Goal: Information Seeking & Learning: Compare options

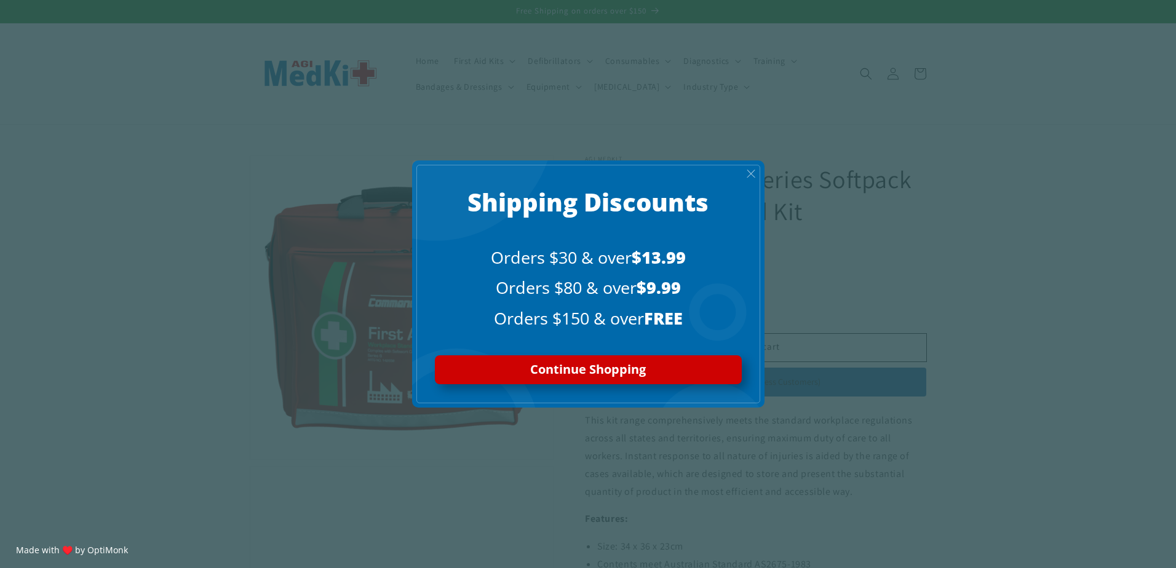
click at [754, 177] on span "X" at bounding box center [751, 174] width 10 height 14
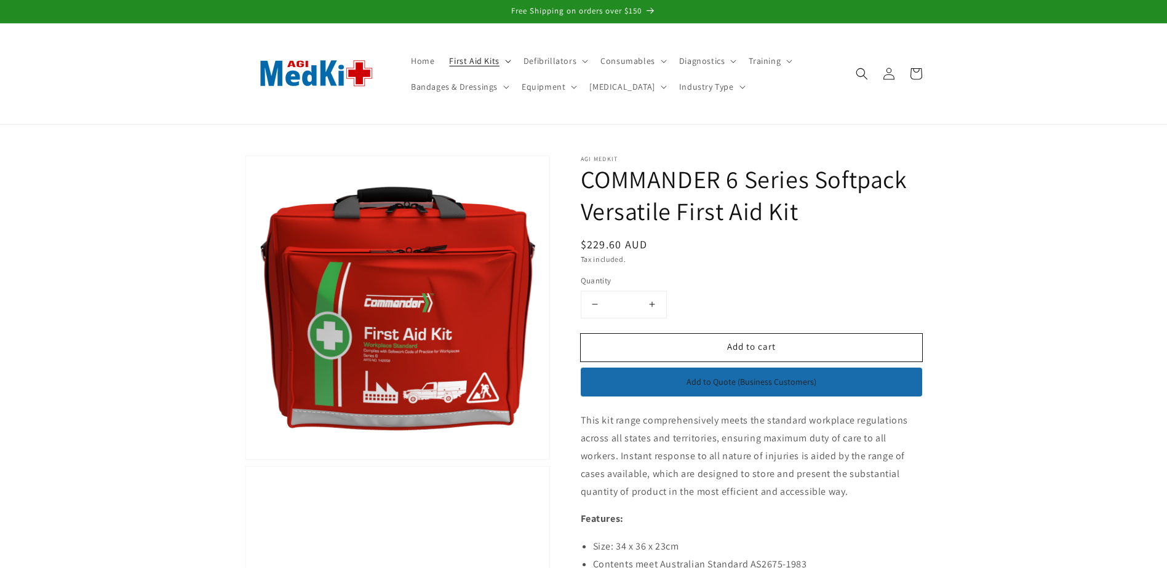
click at [505, 61] on icon at bounding box center [508, 62] width 6 height 4
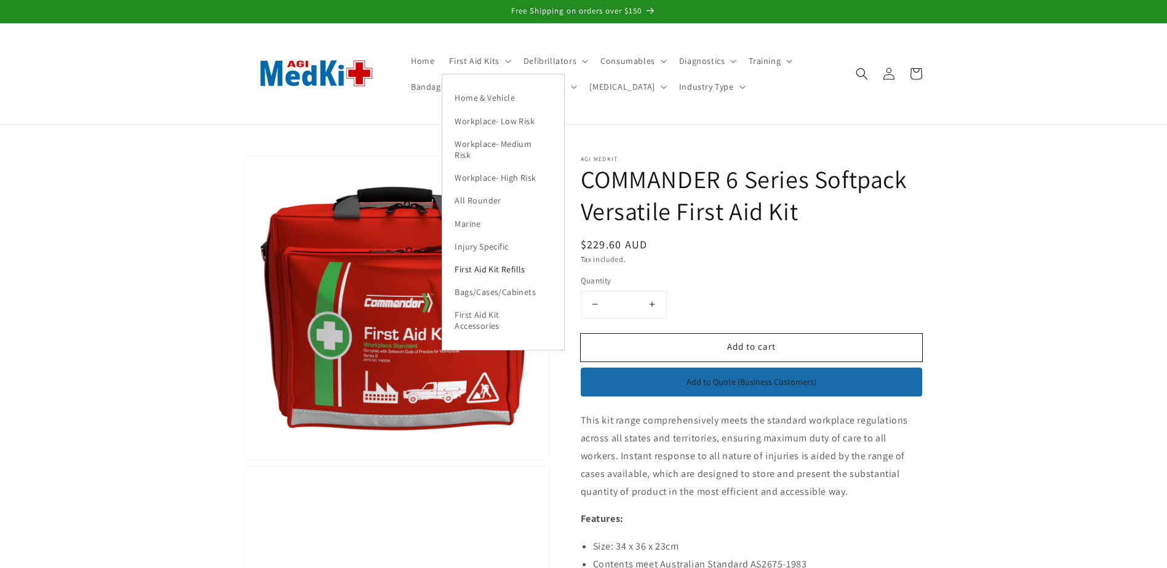
click at [493, 271] on link "First Aid Kit Refills" at bounding box center [503, 269] width 122 height 23
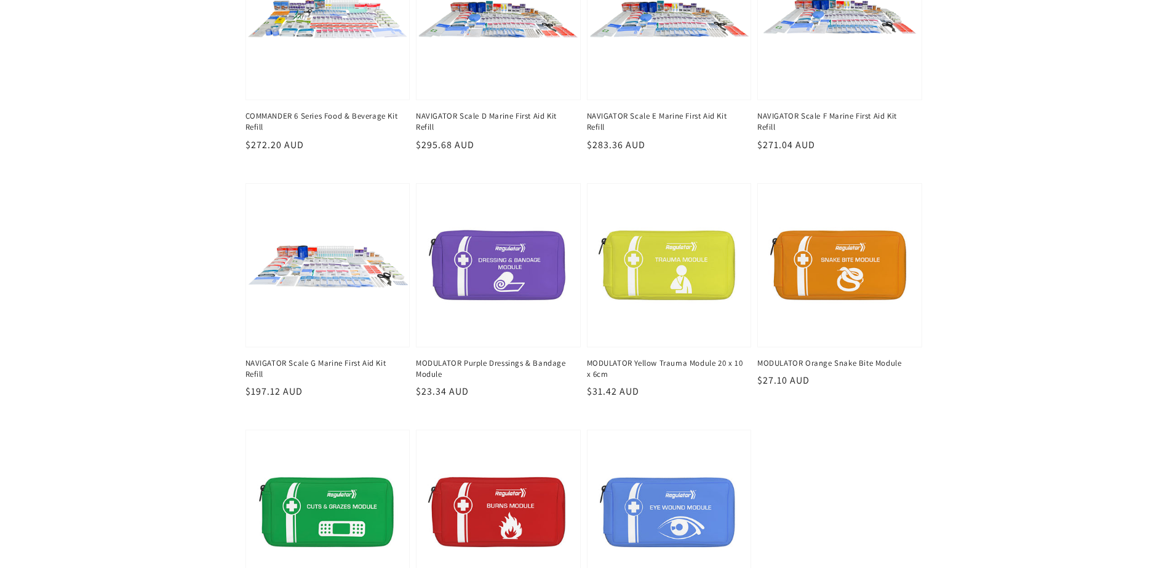
scroll to position [861, 0]
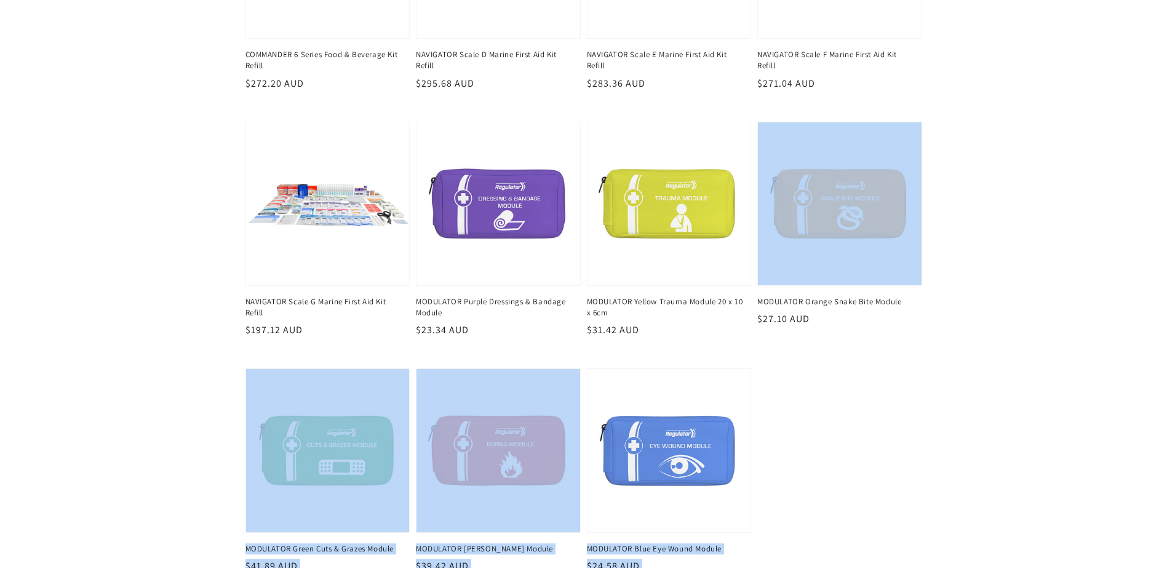
drag, startPoint x: 982, startPoint y: 164, endPoint x: 786, endPoint y: 418, distance: 321.4
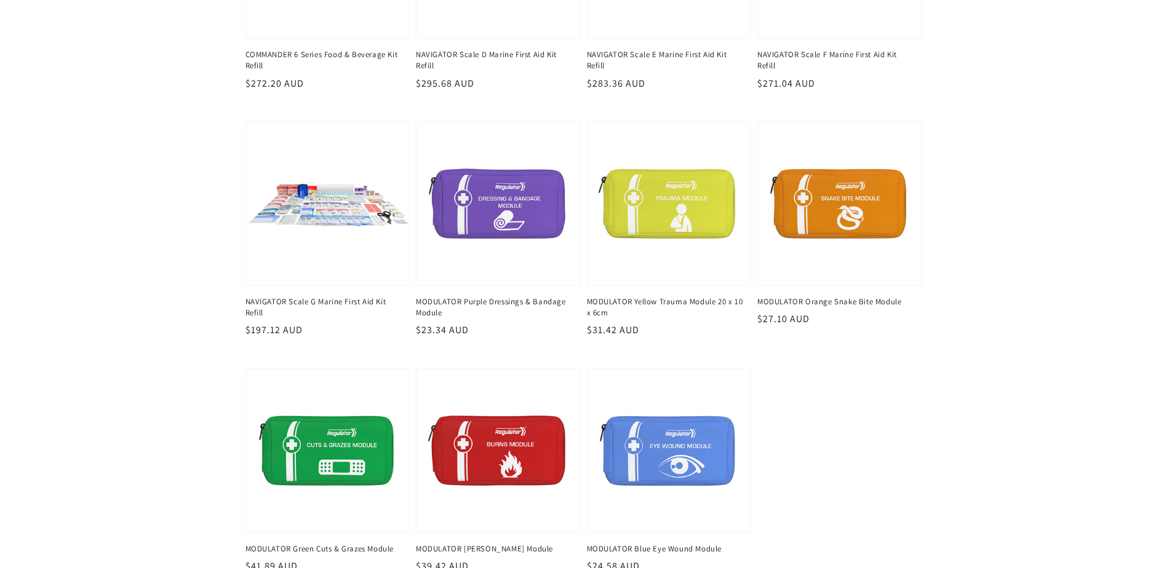
drag, startPoint x: 786, startPoint y: 418, endPoint x: 1069, endPoint y: 209, distance: 352.4
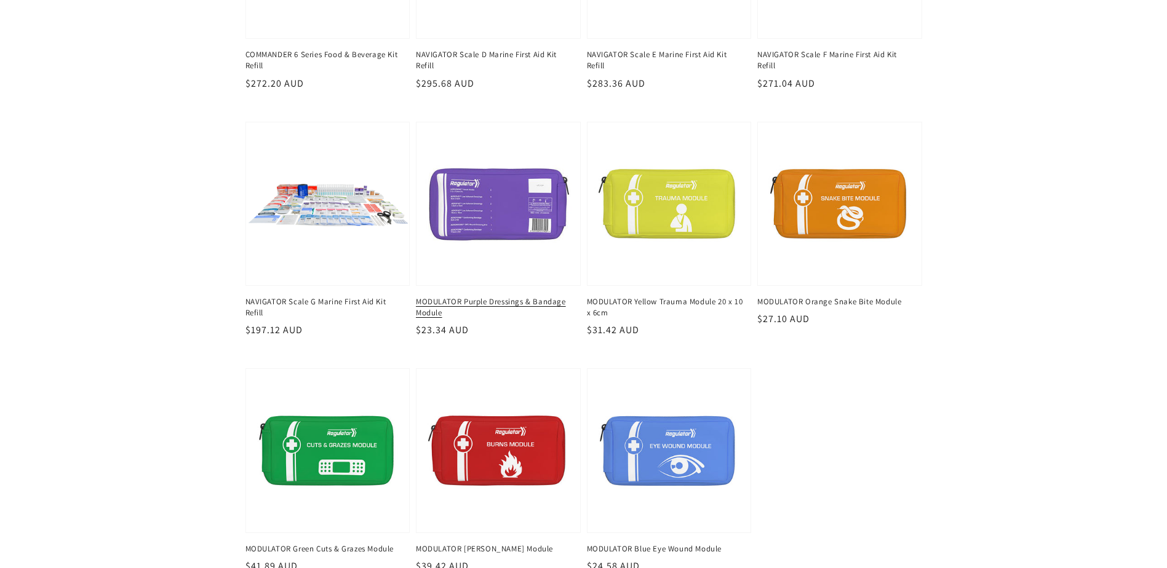
drag, startPoint x: 999, startPoint y: 256, endPoint x: 469, endPoint y: 271, distance: 530.5
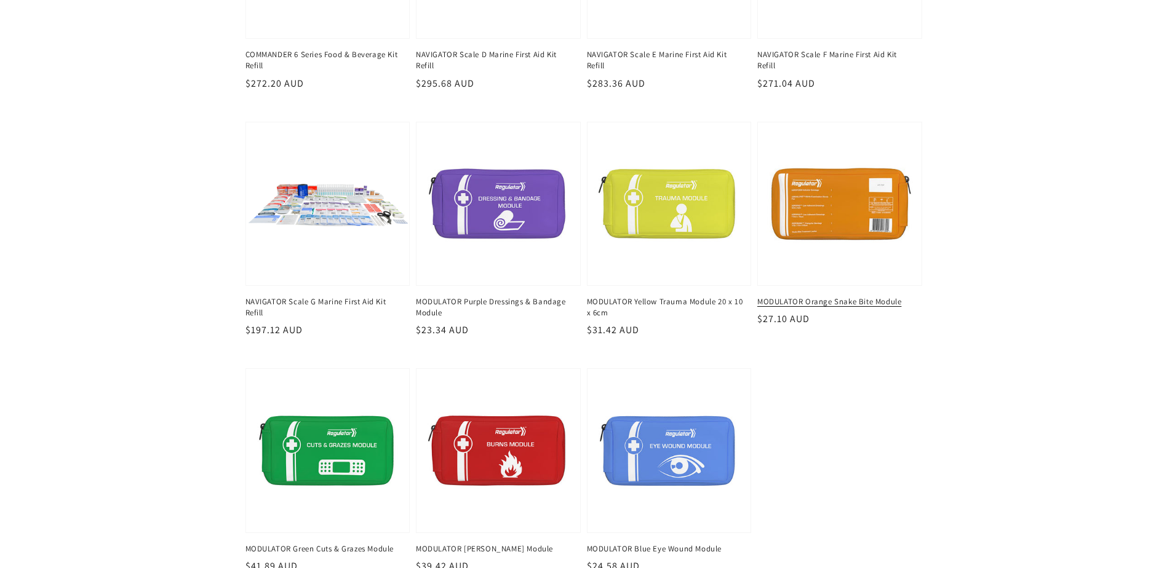
click at [803, 297] on link "MODULATOR Orange Snake Bite Module" at bounding box center [835, 302] width 157 height 11
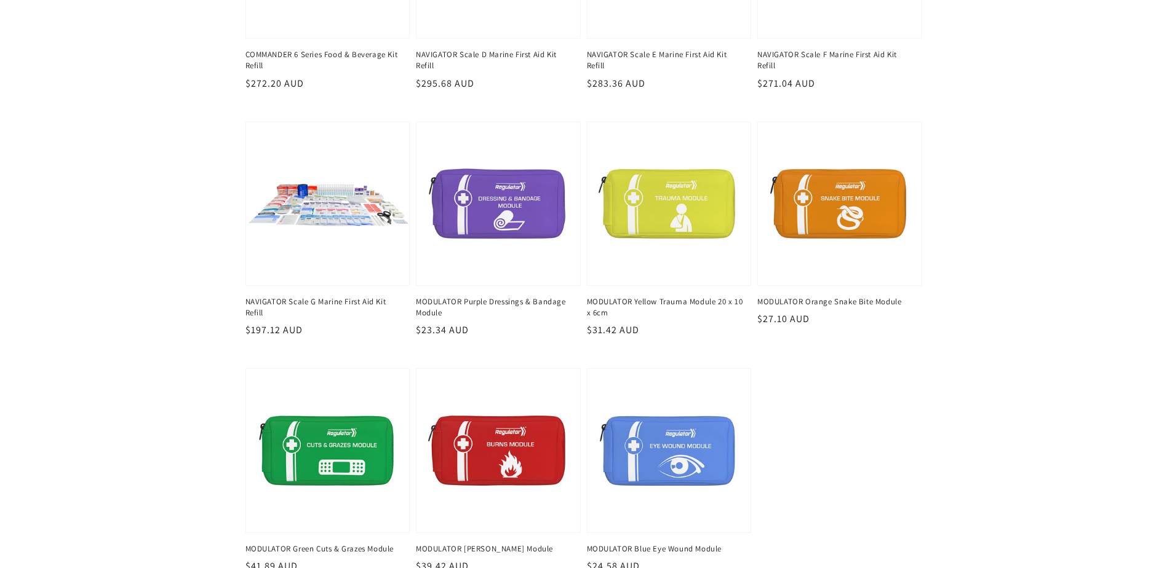
drag, startPoint x: 1000, startPoint y: 272, endPoint x: 998, endPoint y: 301, distance: 29.6
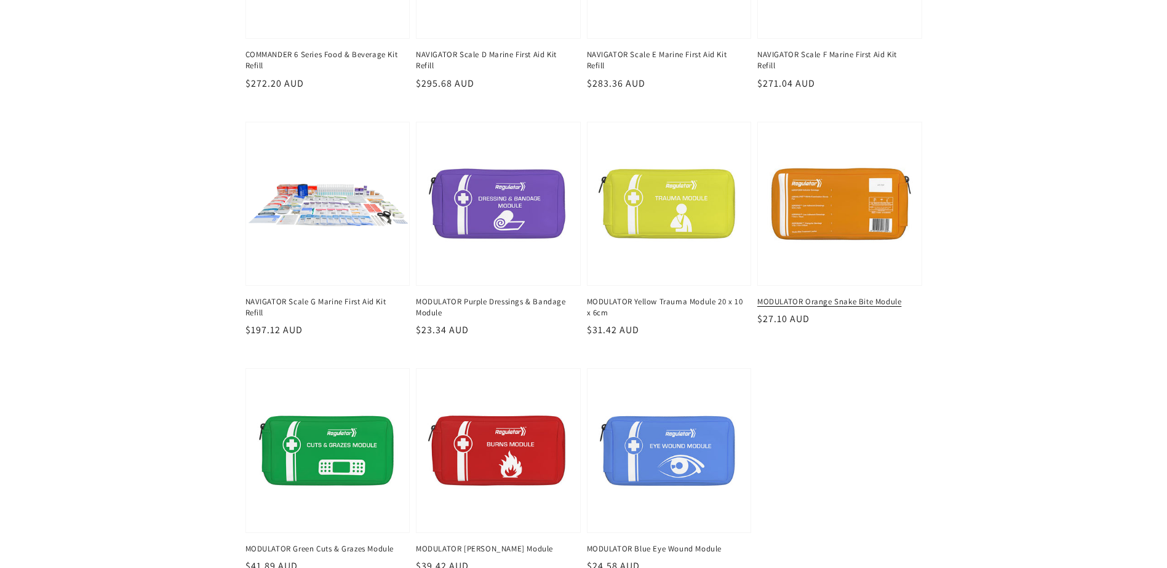
drag, startPoint x: 993, startPoint y: 116, endPoint x: 896, endPoint y: 290, distance: 199.1
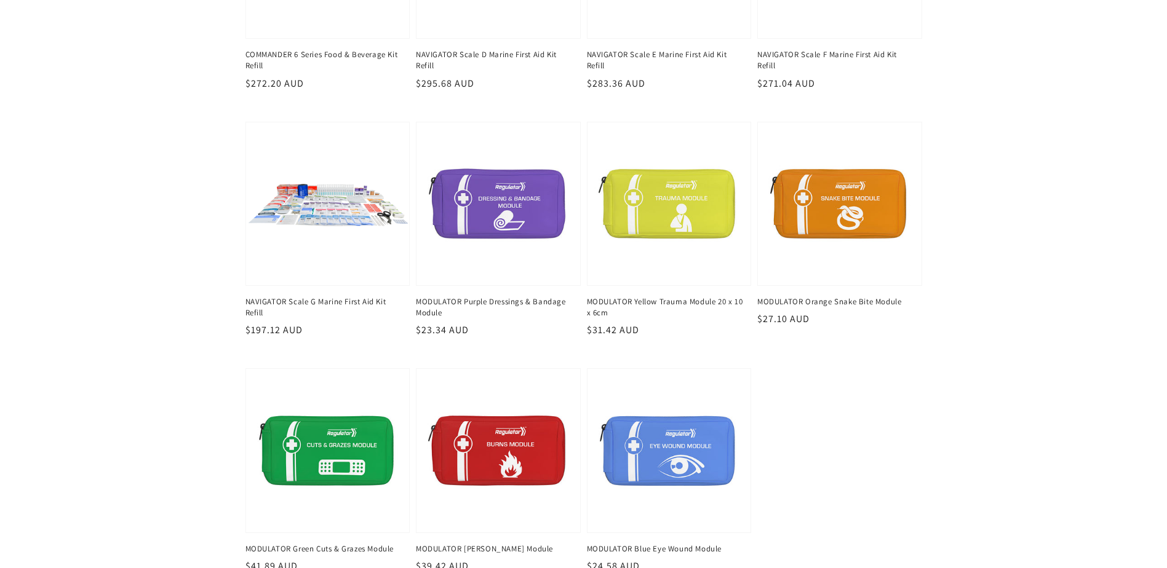
drag, startPoint x: 896, startPoint y: 290, endPoint x: 1090, endPoint y: 137, distance: 247.0
drag, startPoint x: 1081, startPoint y: 149, endPoint x: 1014, endPoint y: 412, distance: 271.5
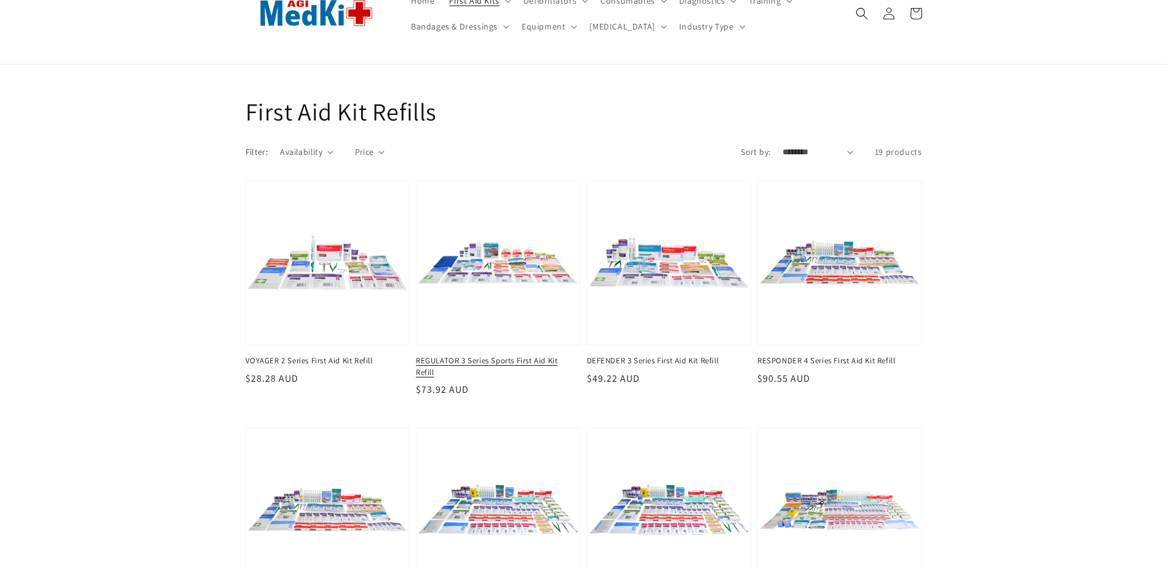
scroll to position [0, 0]
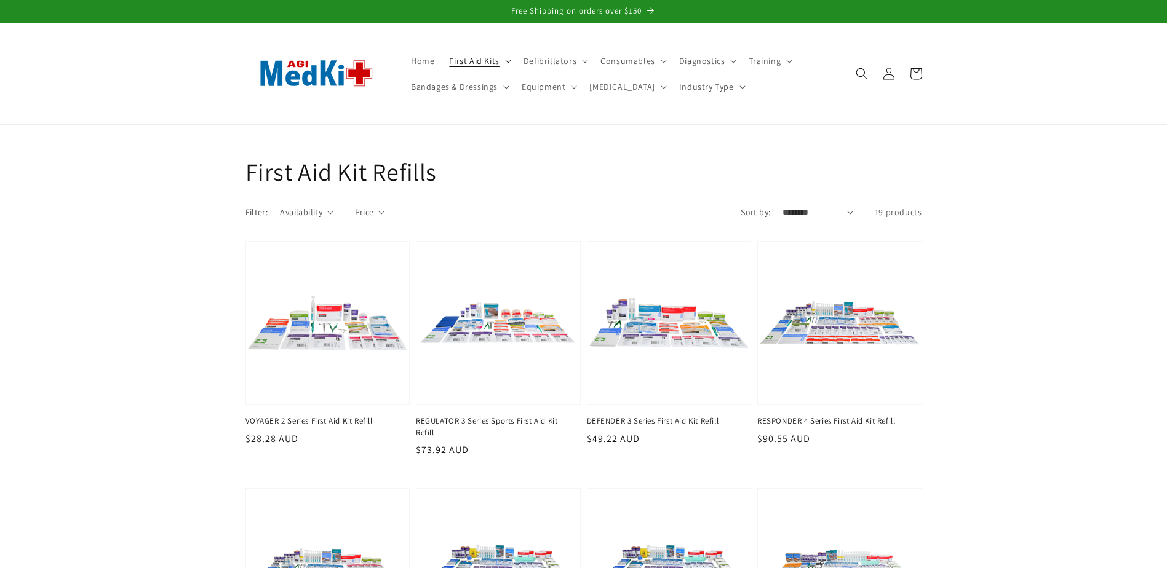
click at [503, 63] on summary "First Aid Kits" at bounding box center [479, 61] width 74 height 26
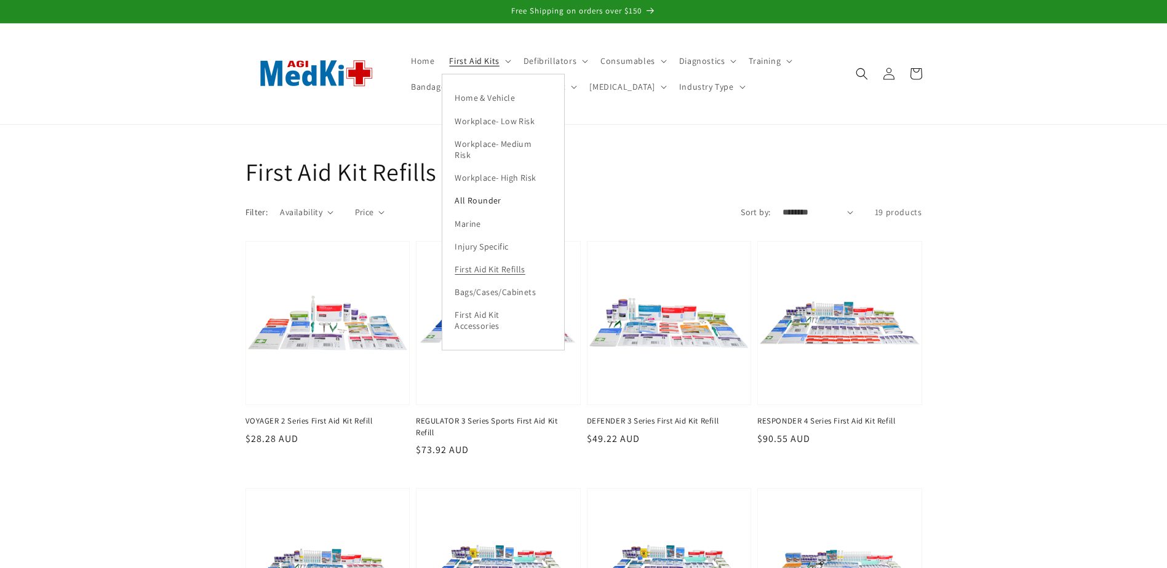
click at [476, 193] on link "All Rounder" at bounding box center [503, 200] width 122 height 23
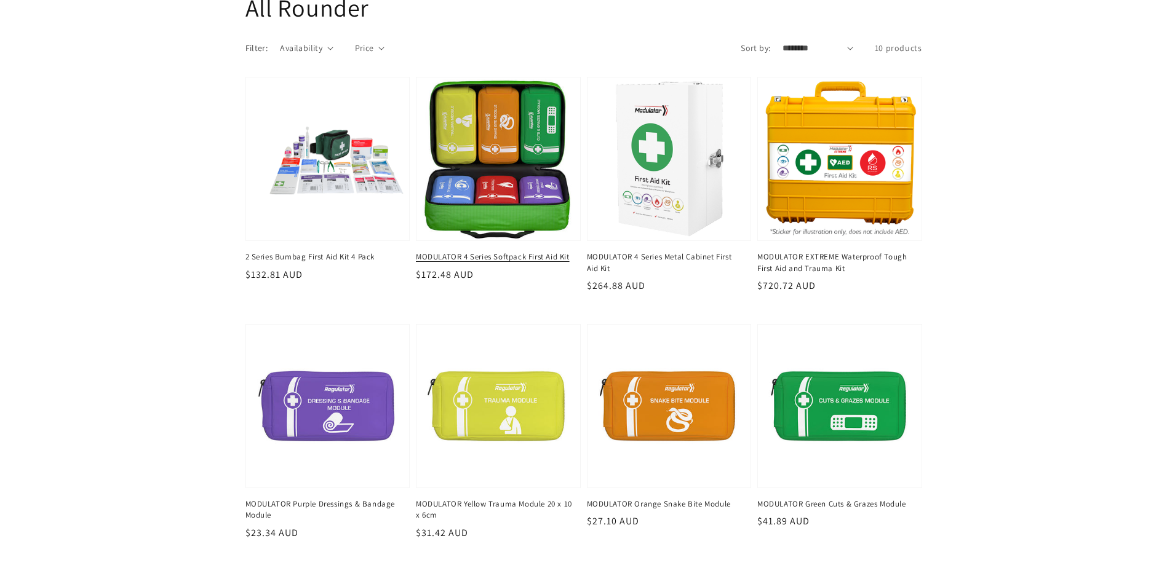
scroll to position [185, 0]
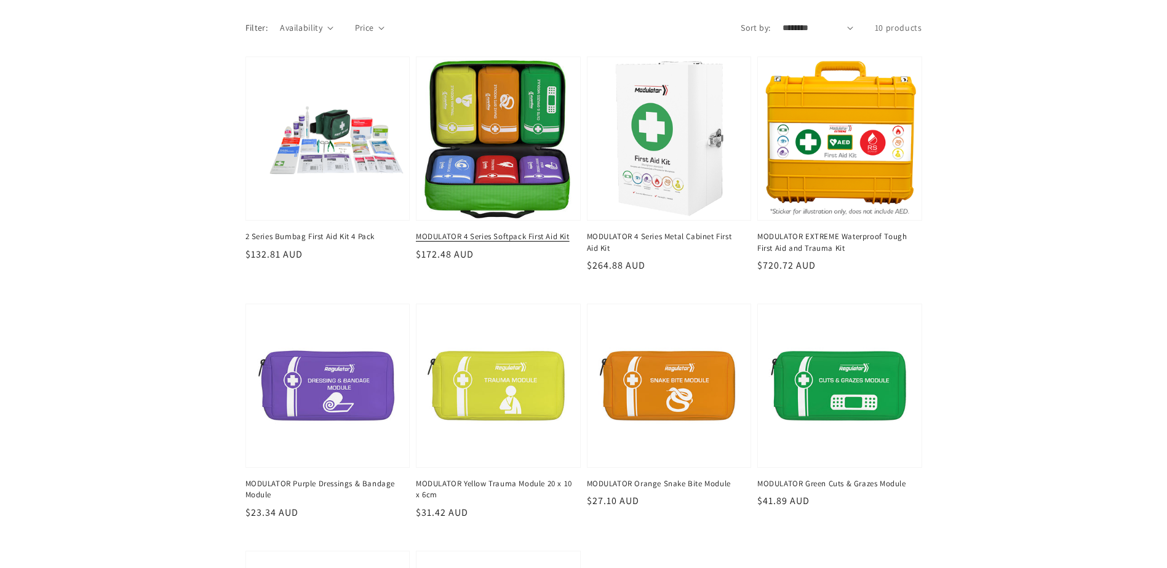
click at [528, 239] on link "MODULATOR 4 Series Softpack First Aid Kit" at bounding box center [494, 236] width 157 height 11
